Goal: Find contact information: Find contact information

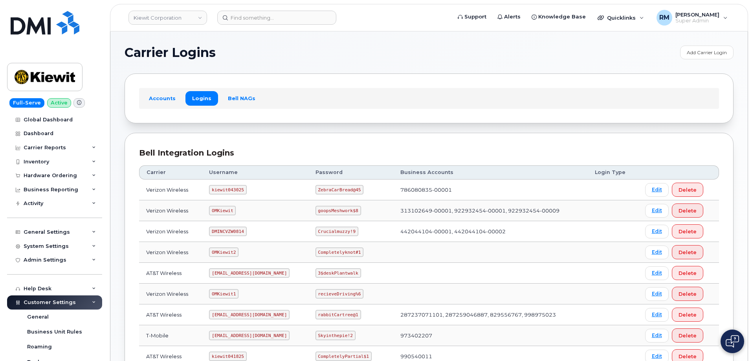
scroll to position [156, 0]
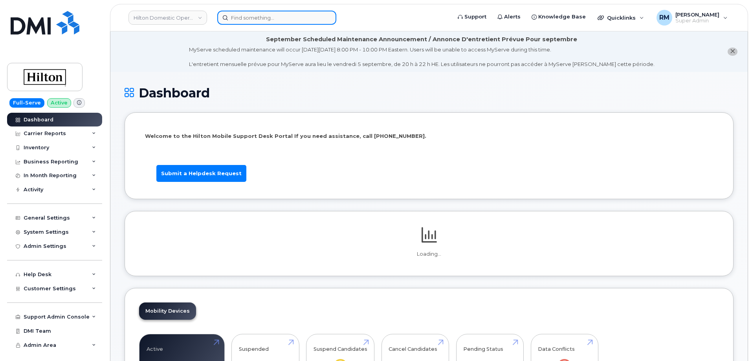
click at [240, 19] on input at bounding box center [276, 18] width 119 height 14
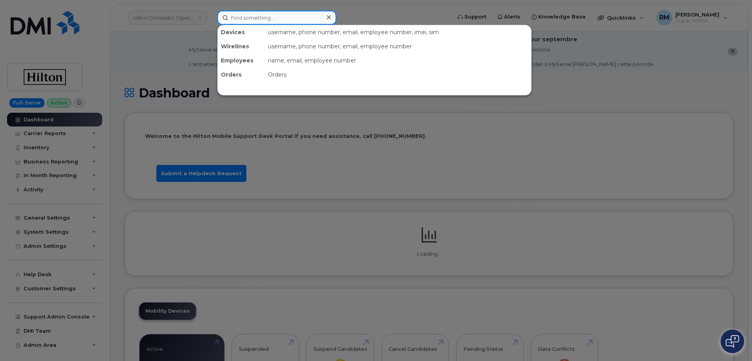
paste input "5715913387"
type input "5715913387"
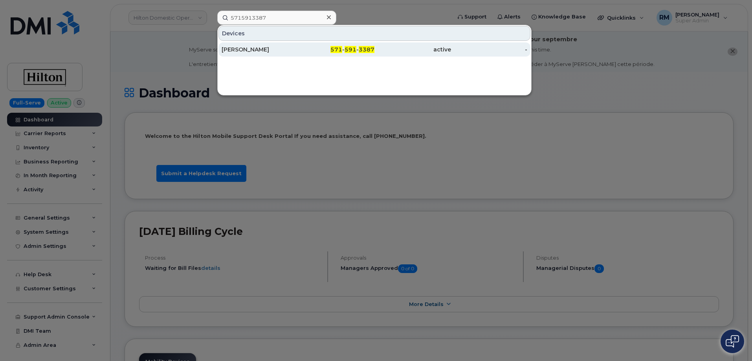
click at [257, 50] on div "Vito Curalli" at bounding box center [260, 50] width 77 height 8
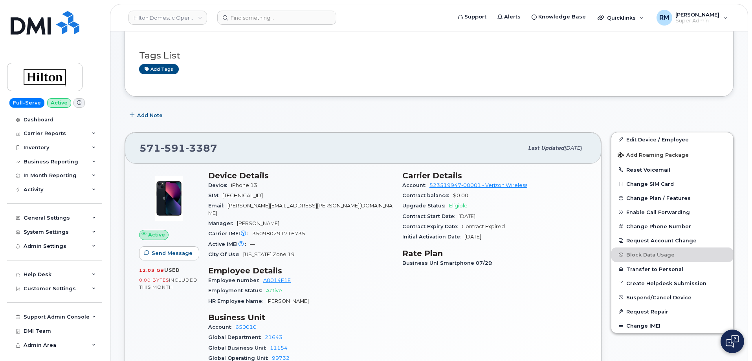
scroll to position [118, 0]
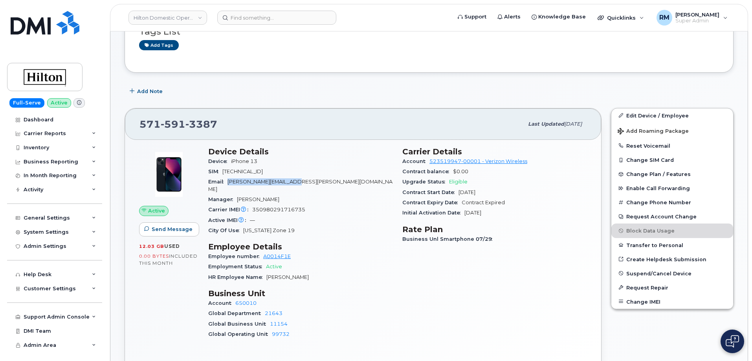
drag, startPoint x: 289, startPoint y: 180, endPoint x: 224, endPoint y: 185, distance: 65.3
click at [224, 185] on div "Email Vito.Curalli@hilton.com" at bounding box center [300, 186] width 185 height 18
copy span "Vito.Curalli@hilton.com"
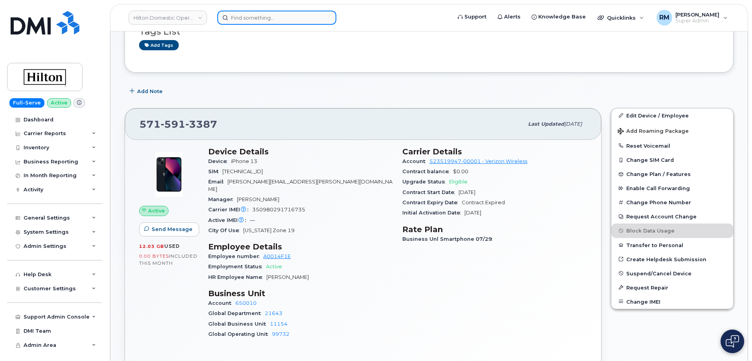
click at [237, 16] on input at bounding box center [276, 18] width 119 height 14
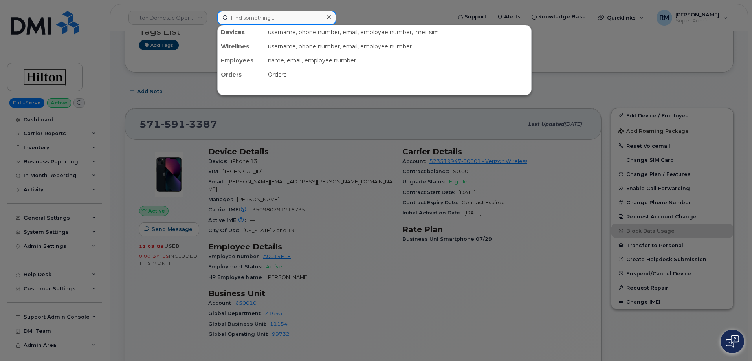
paste input "3019975381"
type input "3019975381"
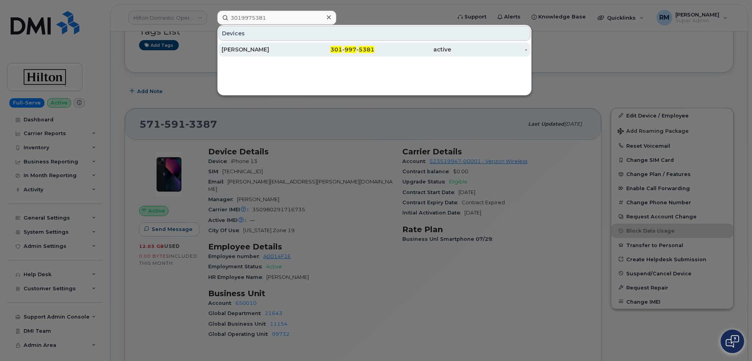
click at [262, 49] on div "Marquettia Middleton" at bounding box center [260, 50] width 77 height 8
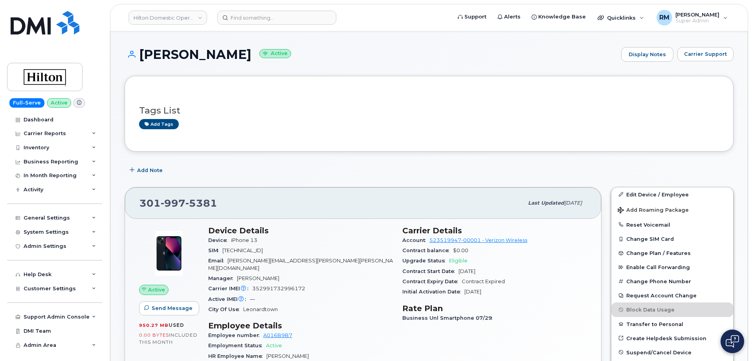
scroll to position [39, 0]
drag, startPoint x: 304, startPoint y: 259, endPoint x: 229, endPoint y: 261, distance: 75.1
click at [229, 261] on div "Email Penny.Middleton@Hilton.com" at bounding box center [300, 264] width 185 height 18
copy span "Penny.Middleton@Hilton.com"
